Goal: Task Accomplishment & Management: Use online tool/utility

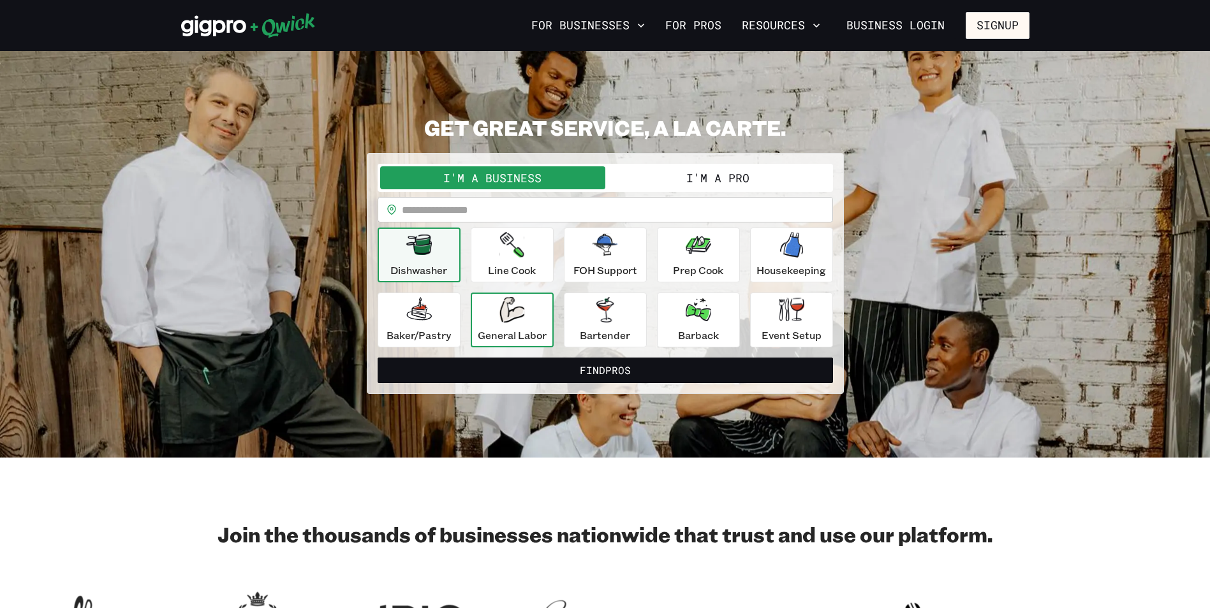
click at [492, 314] on div "General Labor" at bounding box center [512, 320] width 69 height 46
click at [447, 273] on p "Dishwasher" at bounding box center [418, 270] width 57 height 15
click at [522, 321] on icon "button" at bounding box center [511, 310] width 25 height 26
click at [577, 177] on button "I'm a Pro" at bounding box center [717, 177] width 225 height 23
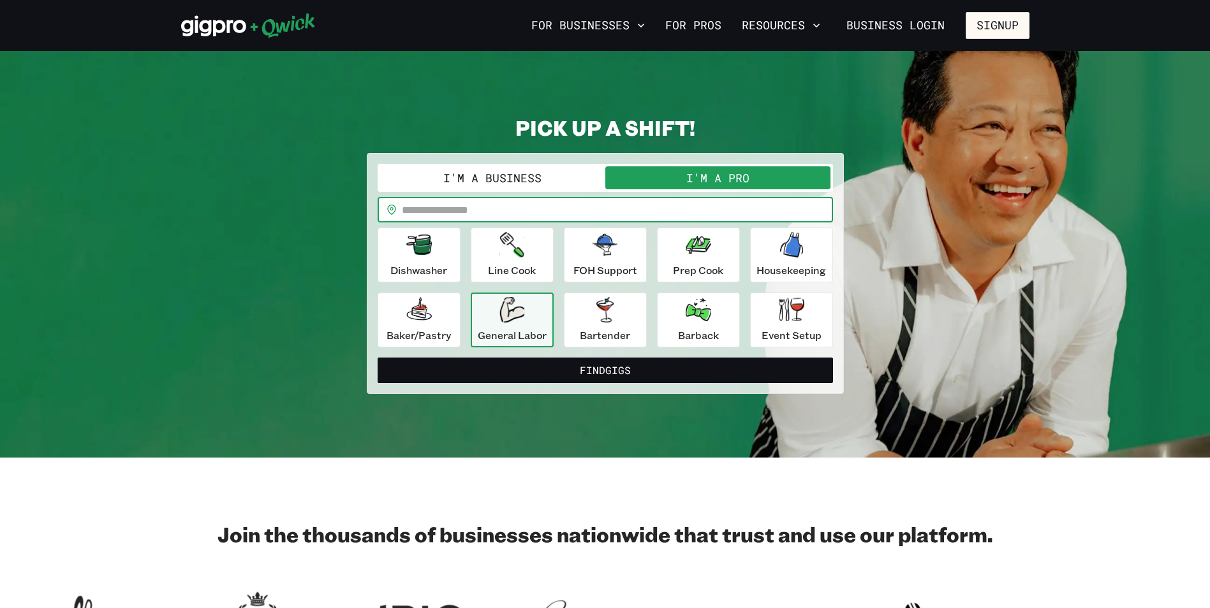
click at [560, 216] on input "text" at bounding box center [617, 210] width 431 height 26
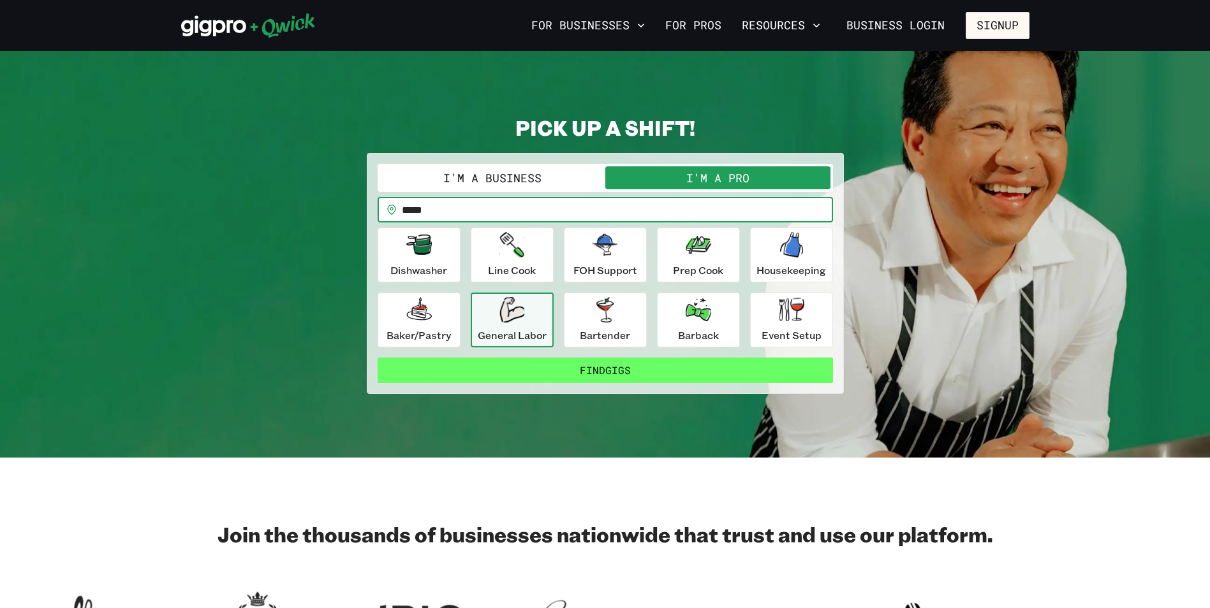
type input "*****"
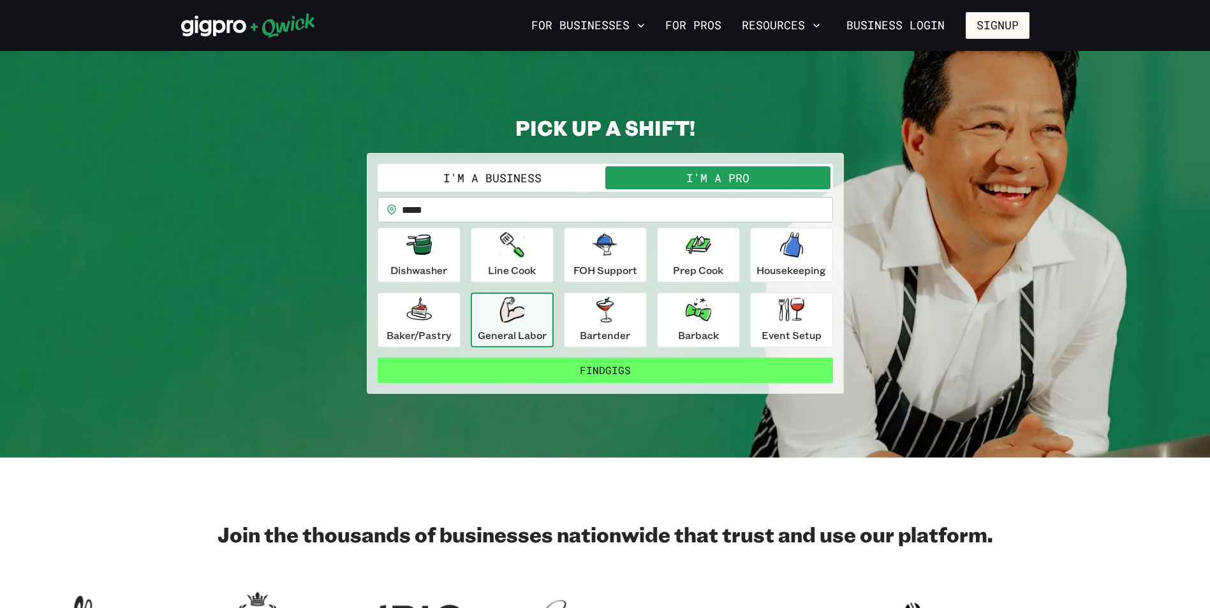
click at [577, 371] on button "Find Gigs" at bounding box center [604, 371] width 455 height 26
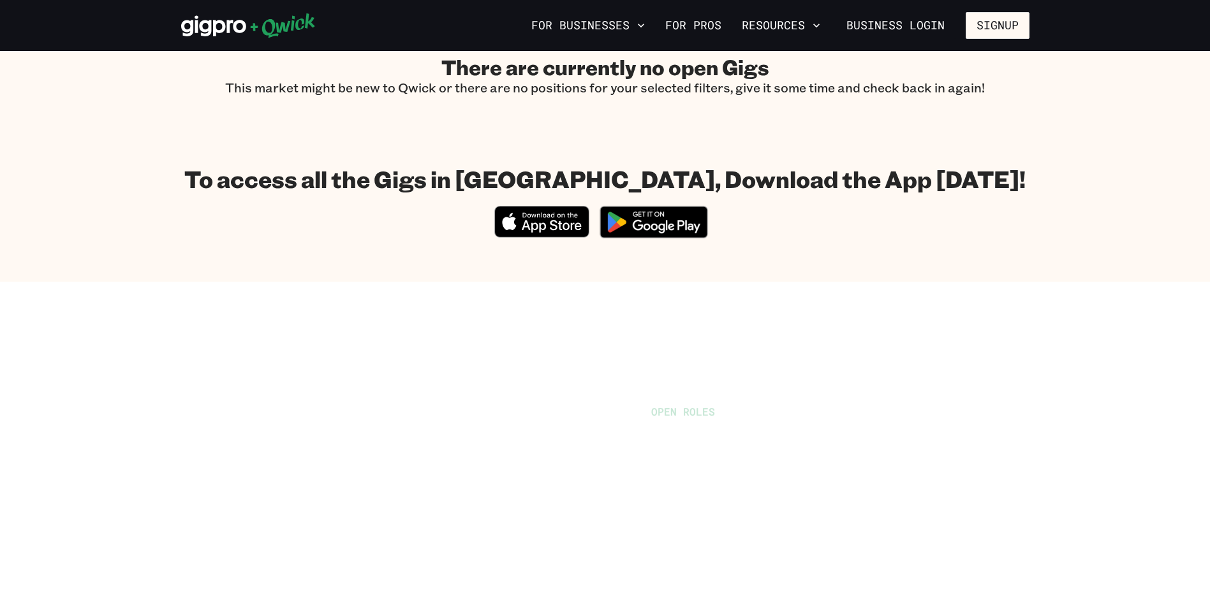
scroll to position [574, 0]
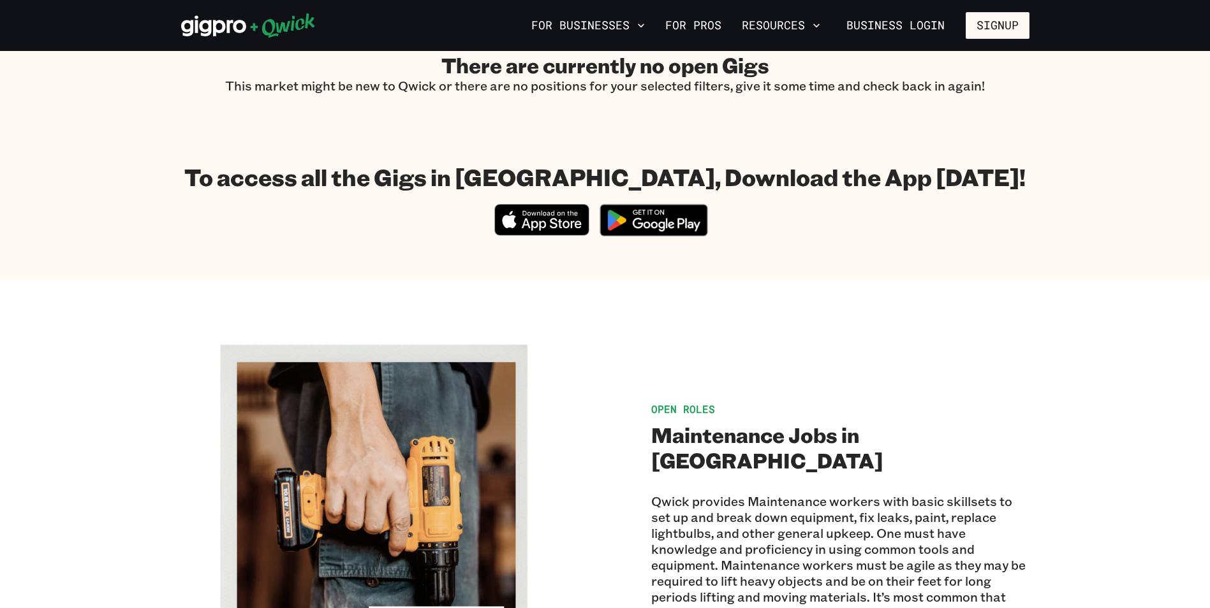
click at [577, 225] on img at bounding box center [654, 220] width 124 height 48
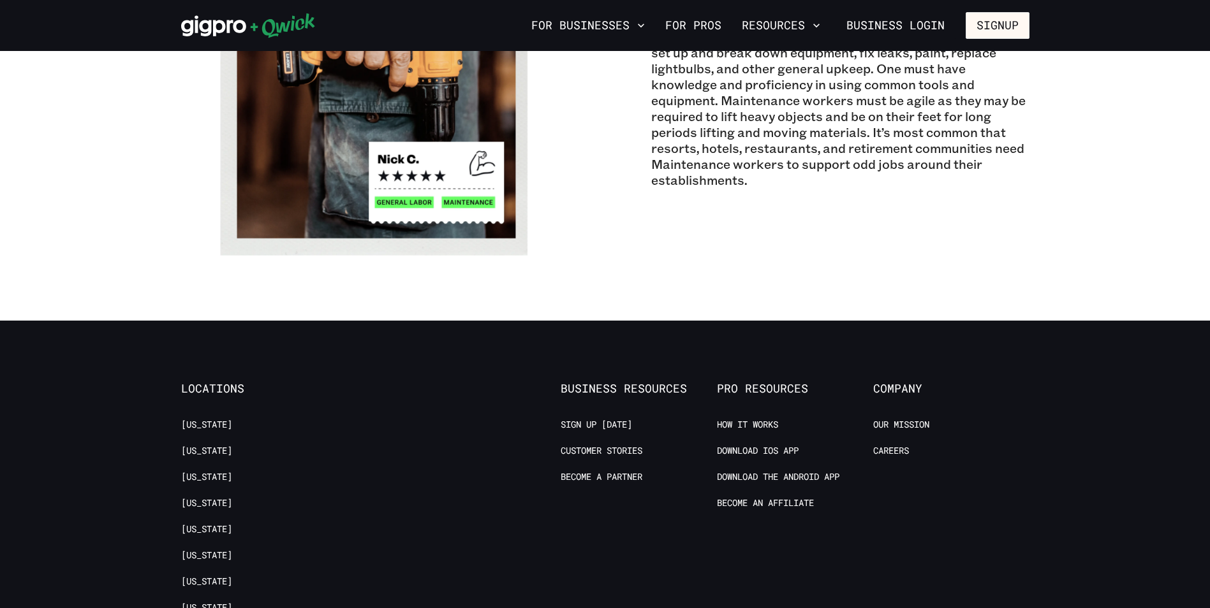
scroll to position [956, 0]
